Goal: Book appointment/travel/reservation

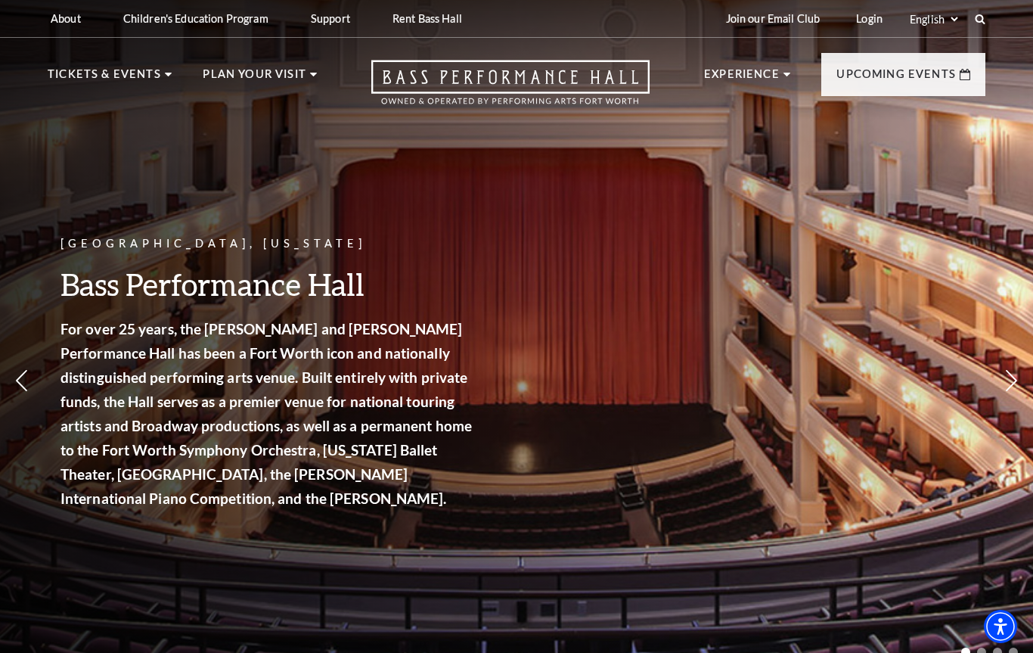
click at [554, 479] on link "View Full Calendar" at bounding box center [516, 500] width 176 height 42
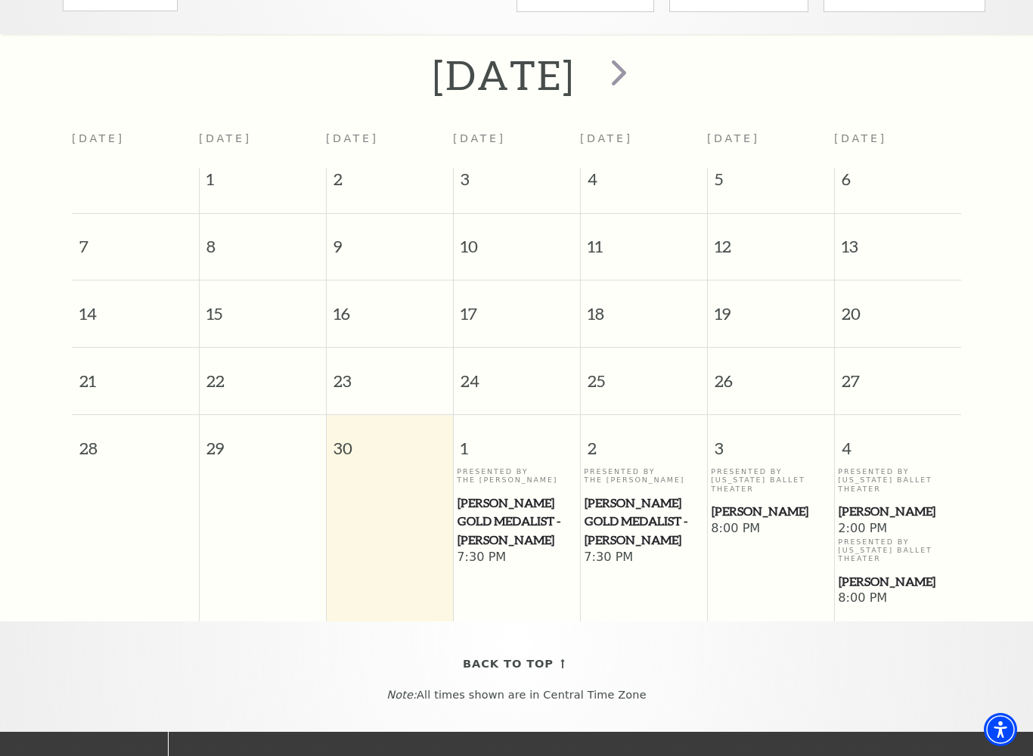
scroll to position [305, 0]
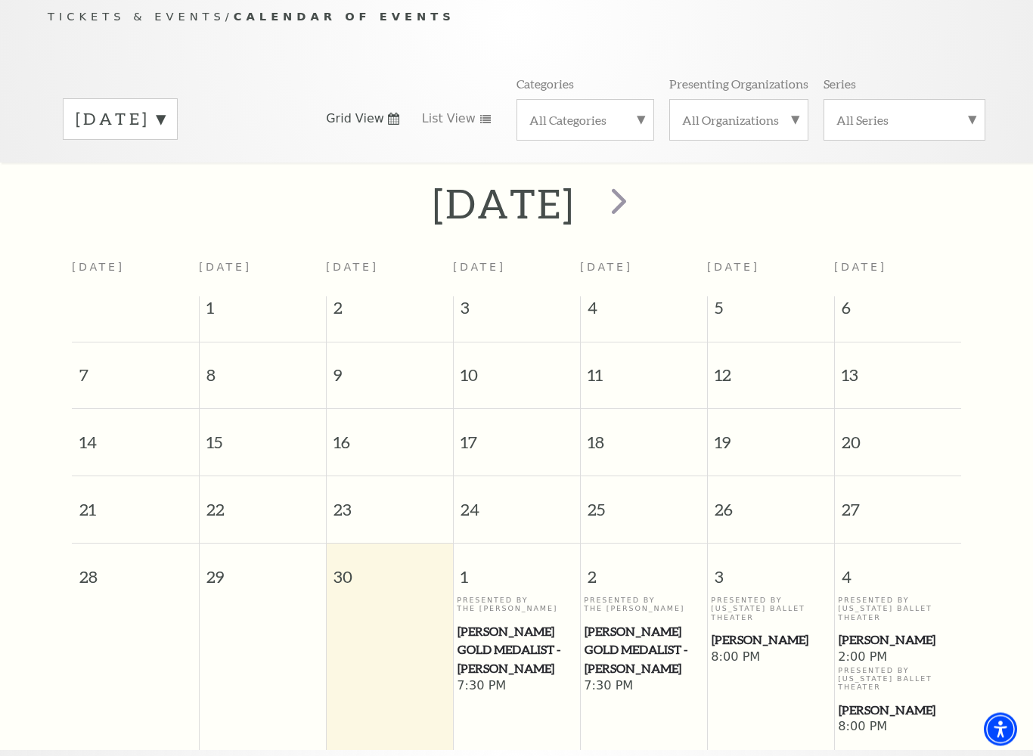
click at [640, 184] on span "next" at bounding box center [618, 201] width 43 height 43
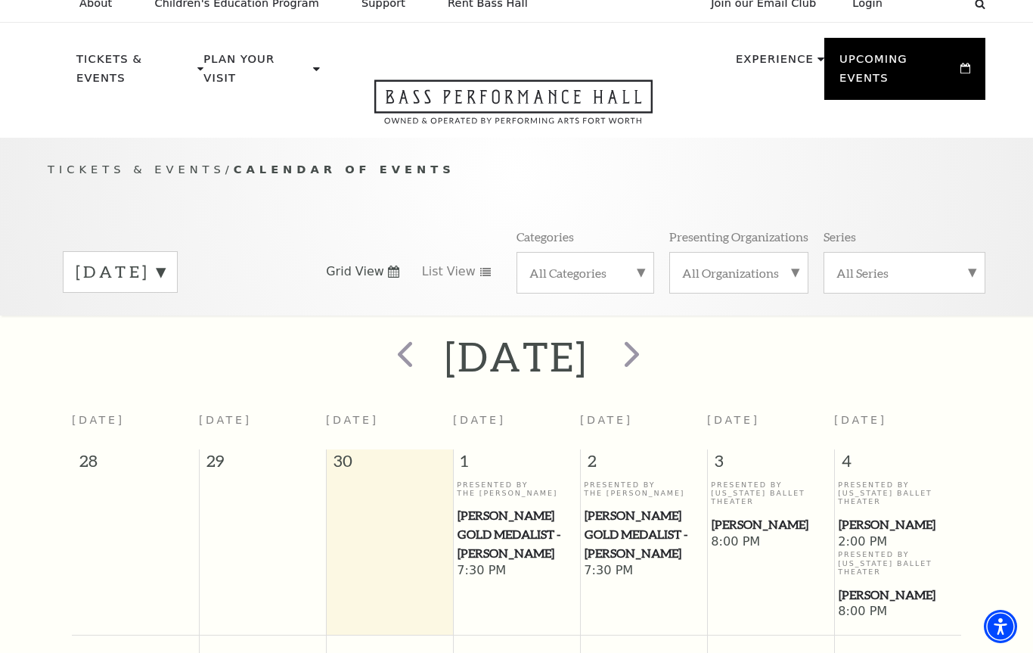
scroll to position [0, 0]
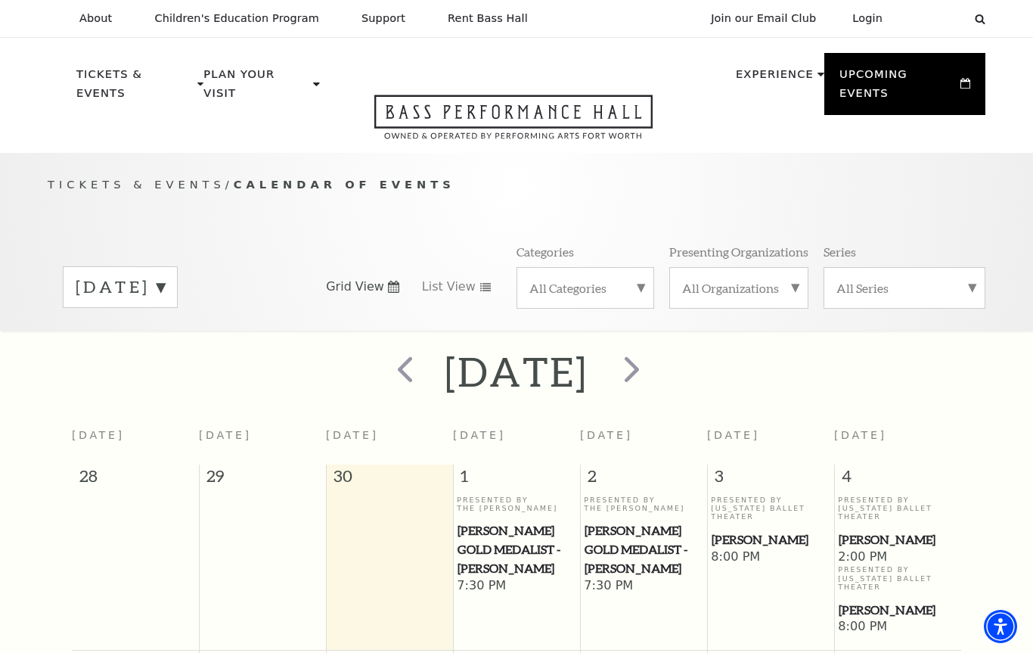
click at [653, 352] on span "next" at bounding box center [631, 368] width 43 height 43
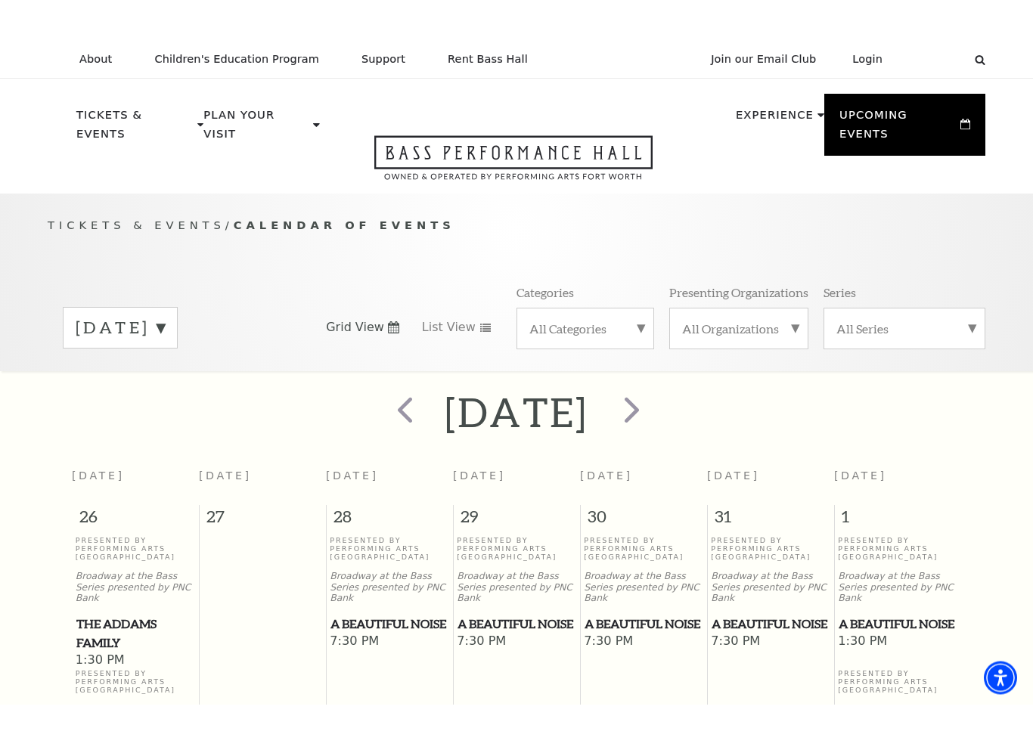
scroll to position [12, 0]
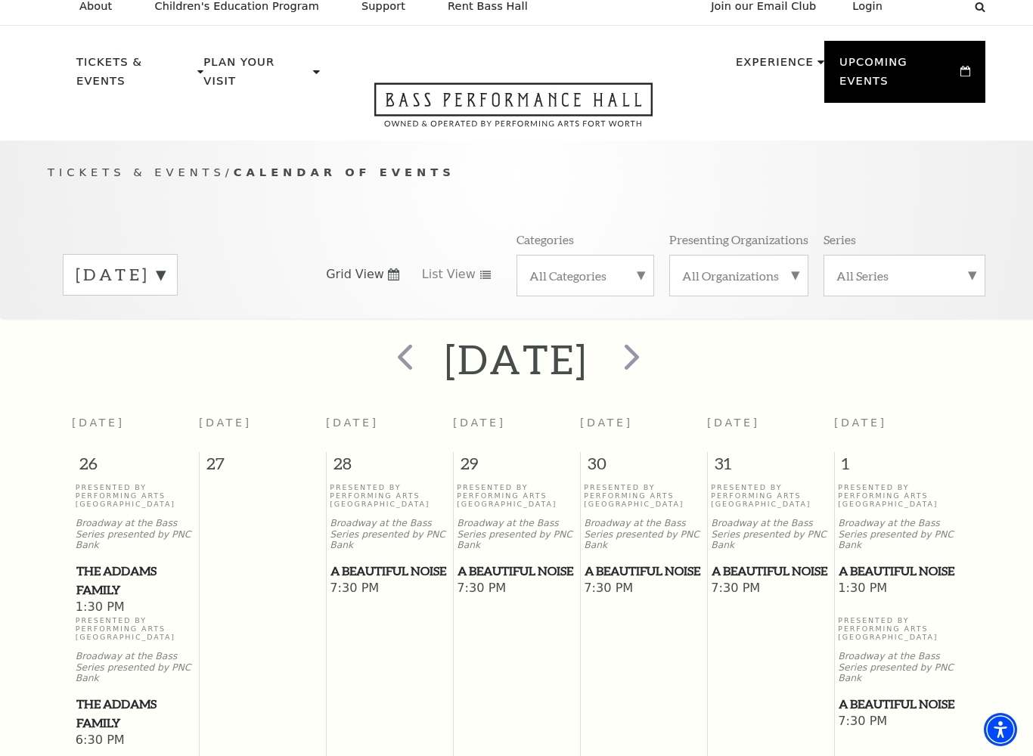
click at [653, 342] on span "next" at bounding box center [631, 356] width 43 height 43
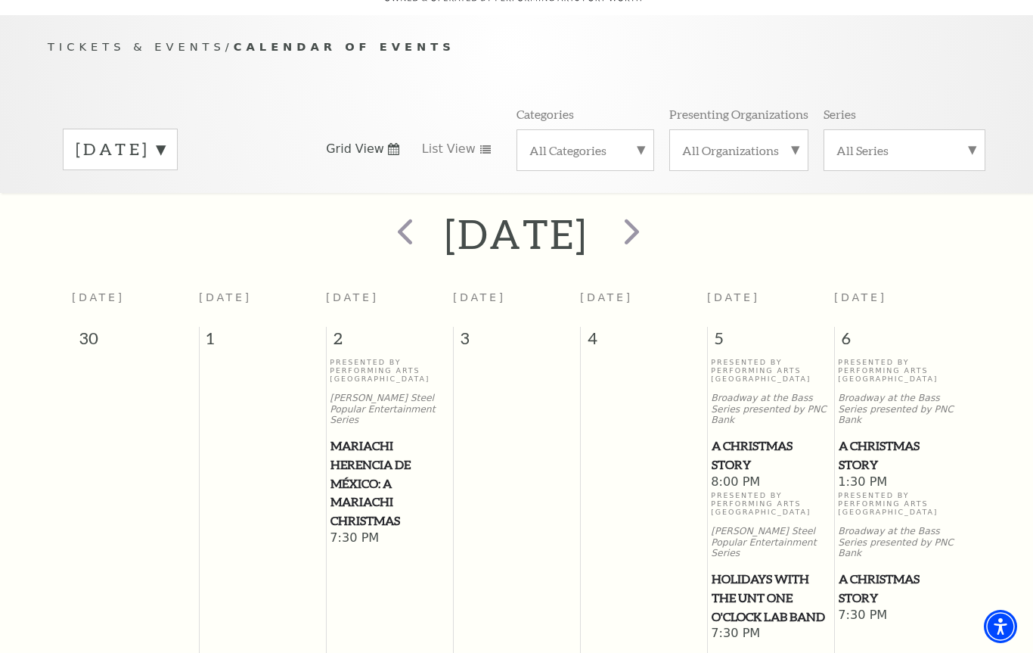
scroll to position [0, 0]
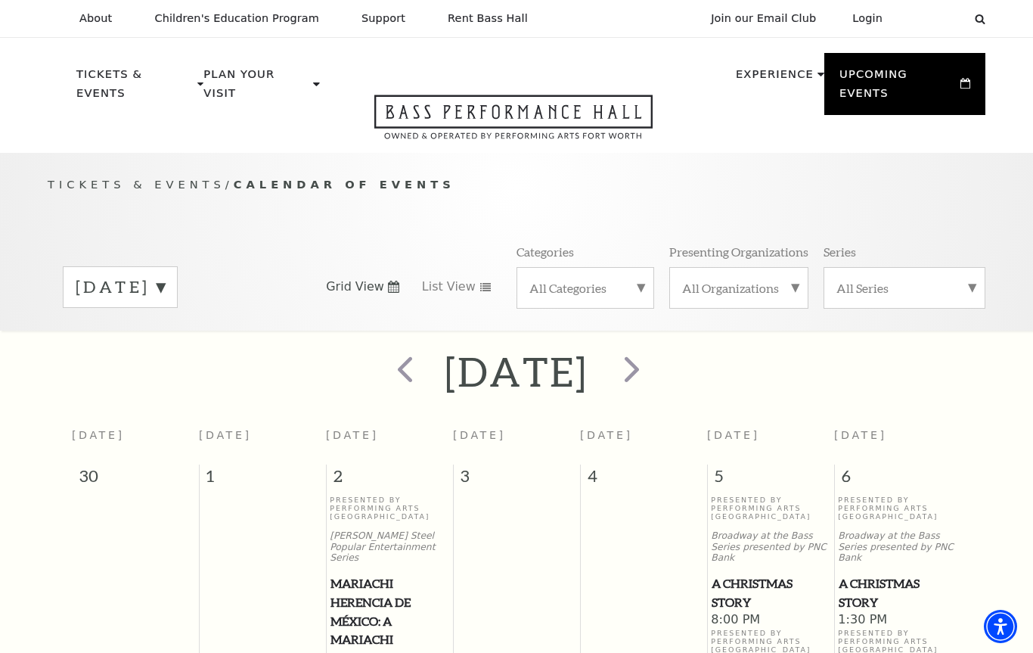
click at [653, 348] on span "next" at bounding box center [631, 368] width 43 height 43
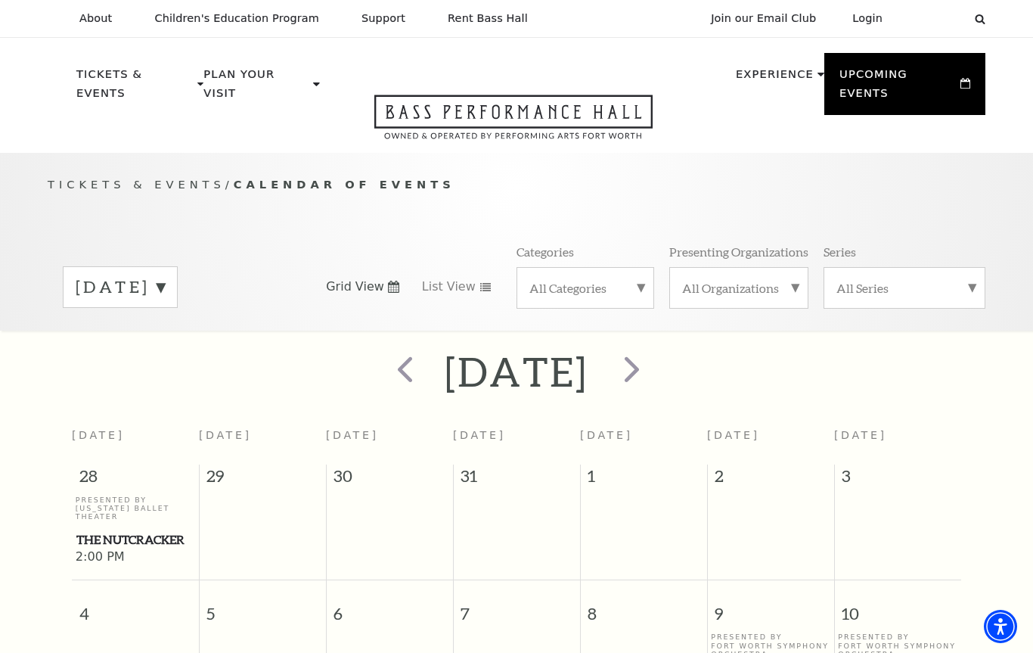
click at [653, 358] on span "next" at bounding box center [631, 368] width 43 height 43
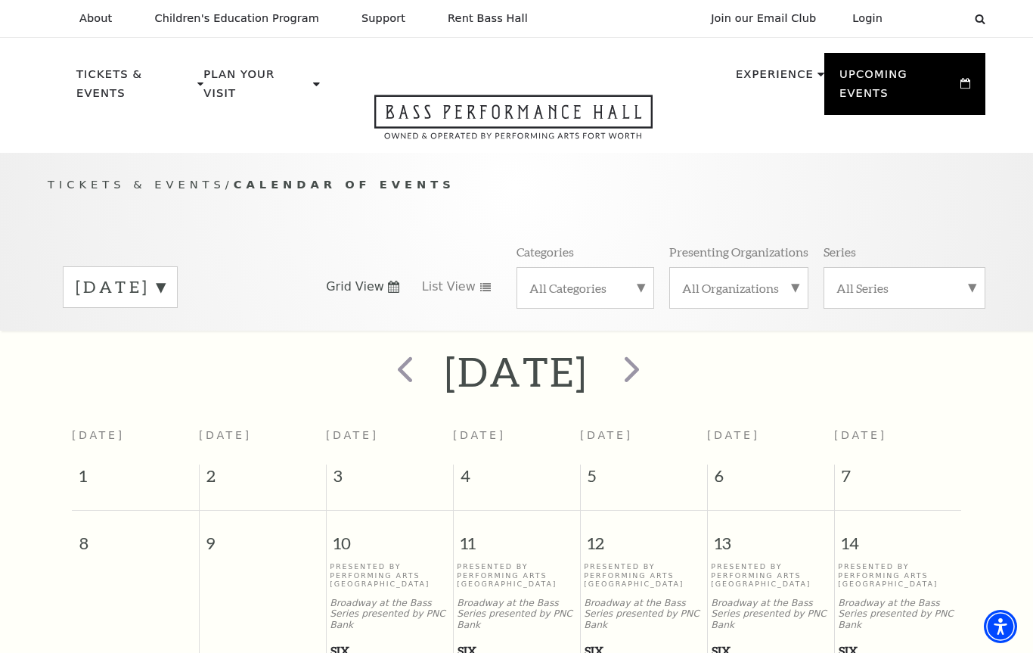
click at [653, 350] on span "next" at bounding box center [631, 368] width 43 height 43
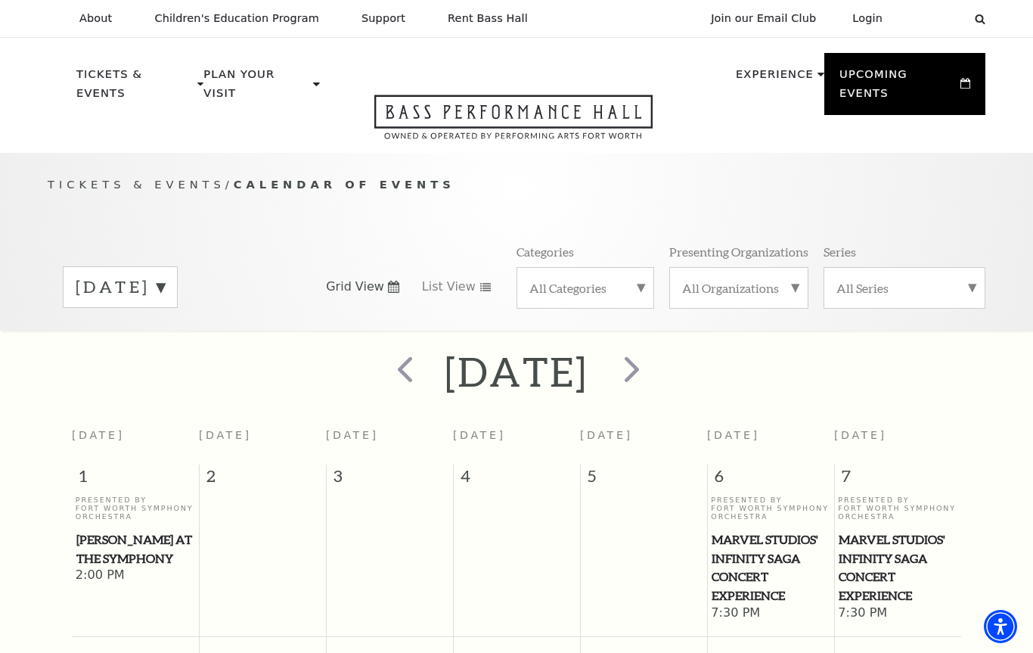
click at [653, 352] on span "next" at bounding box center [631, 368] width 43 height 43
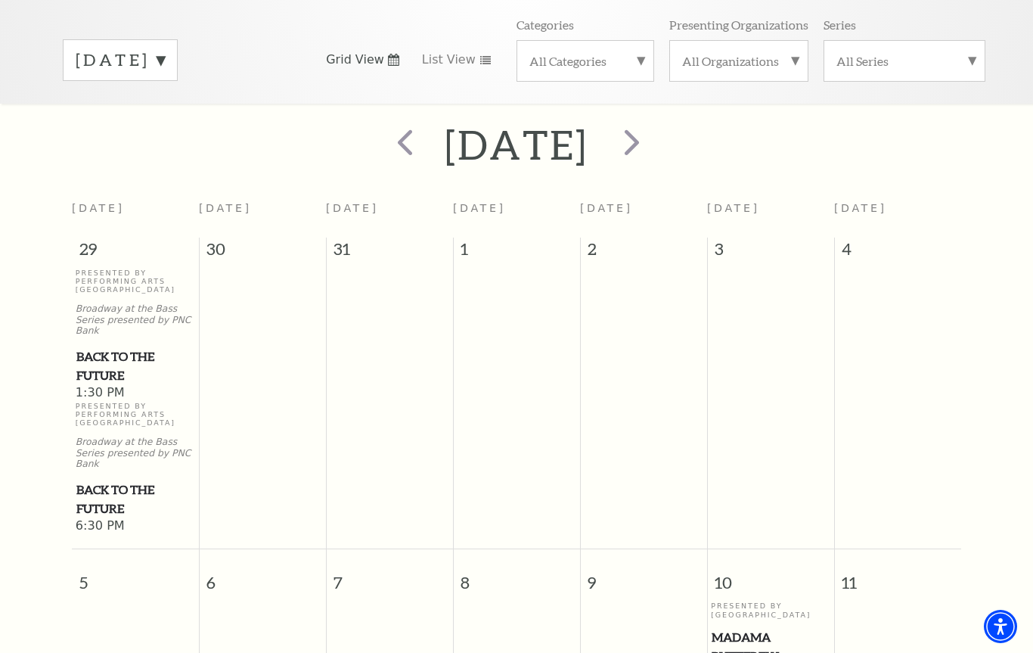
scroll to position [153, 0]
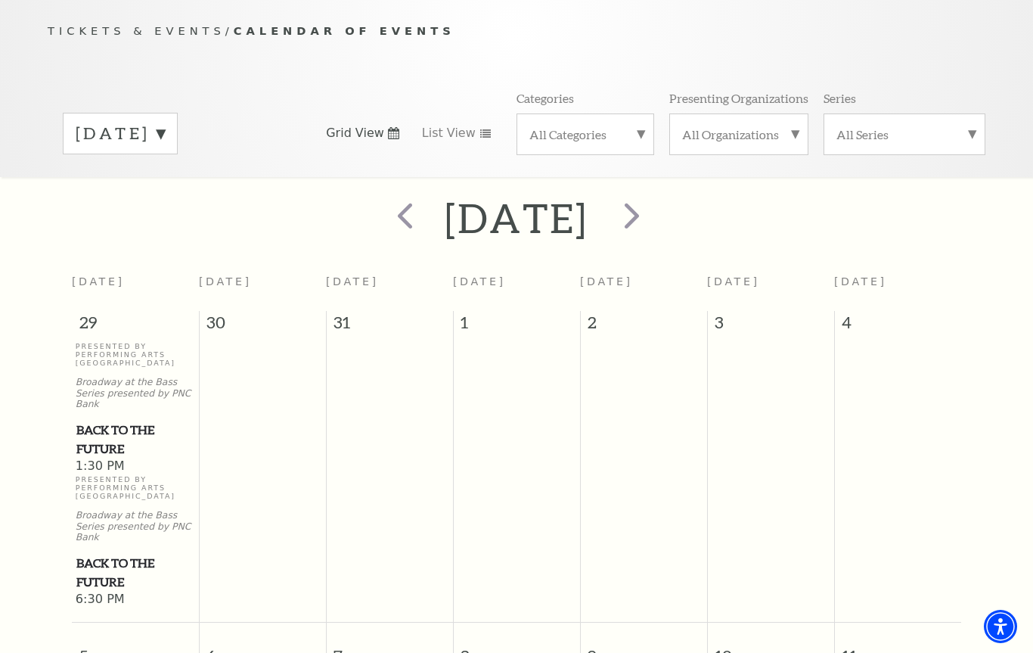
click at [653, 209] on span "next" at bounding box center [631, 215] width 43 height 43
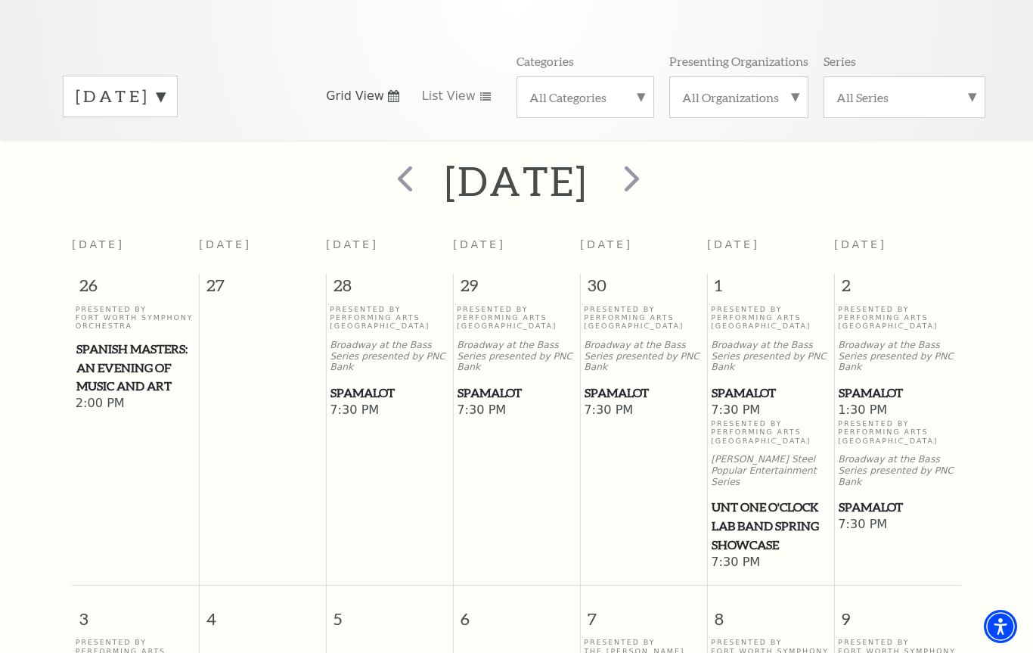
scroll to position [167, 0]
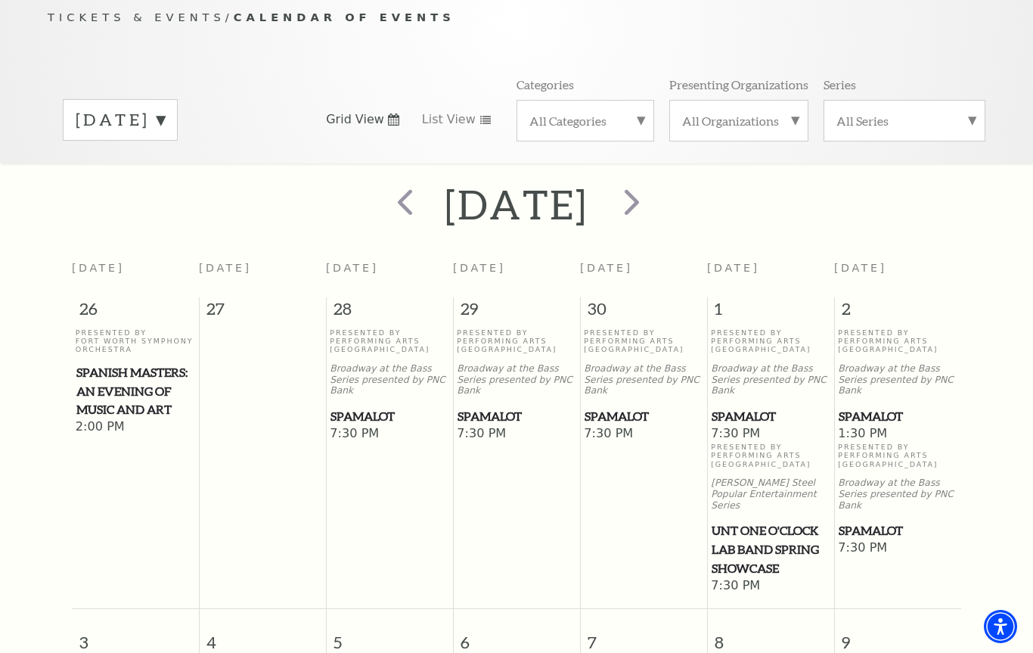
click at [653, 188] on span "next" at bounding box center [631, 201] width 43 height 43
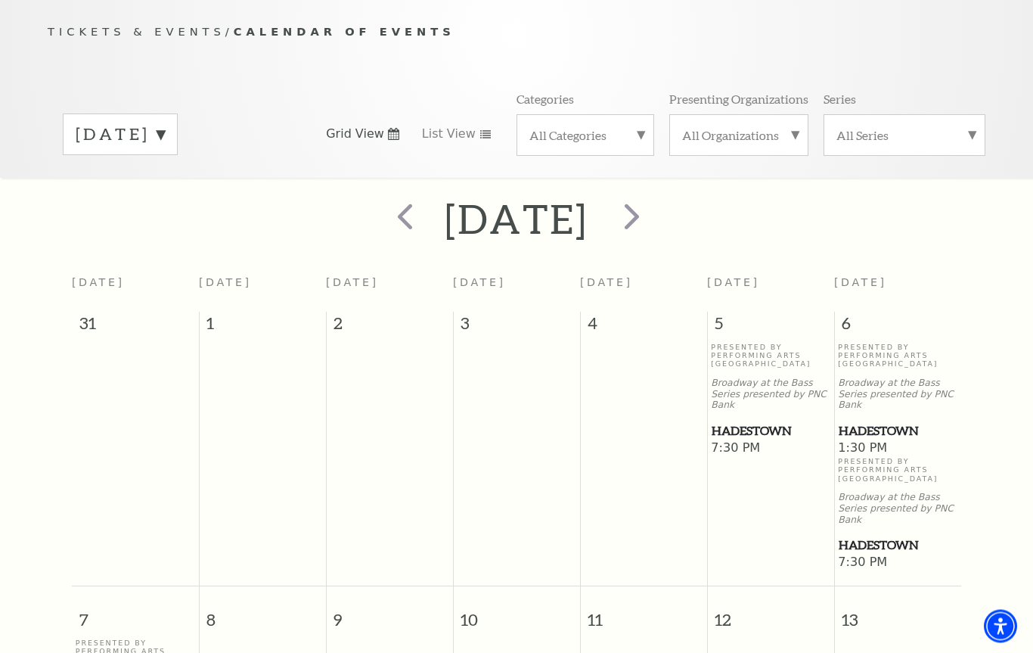
scroll to position [133, 0]
